Goal: Task Accomplishment & Management: Complete application form

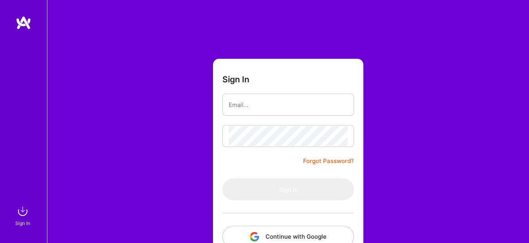
click at [469, 158] on div "Sign In Forgot Password? Sign In Continue with Google Continue with Github" at bounding box center [288, 147] width 482 height 294
click at [431, 104] on div "Sign In Forgot Password? Sign In Continue with Google Continue with Github" at bounding box center [288, 147] width 482 height 294
click at [284, 236] on button "Continue with Google" at bounding box center [288, 237] width 132 height 22
